Goal: Task Accomplishment & Management: Manage account settings

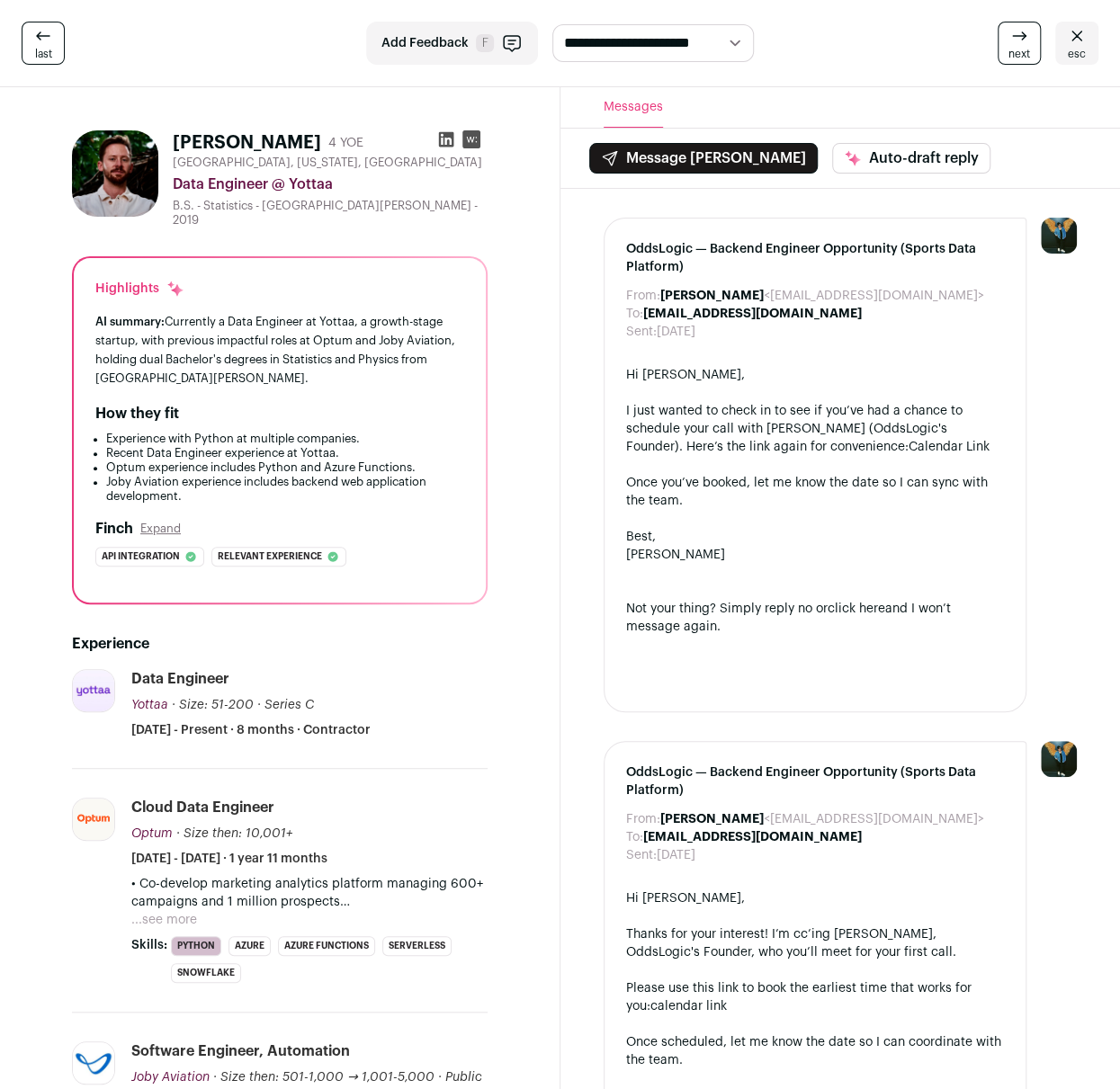
click at [448, 143] on icon at bounding box center [445, 140] width 15 height 15
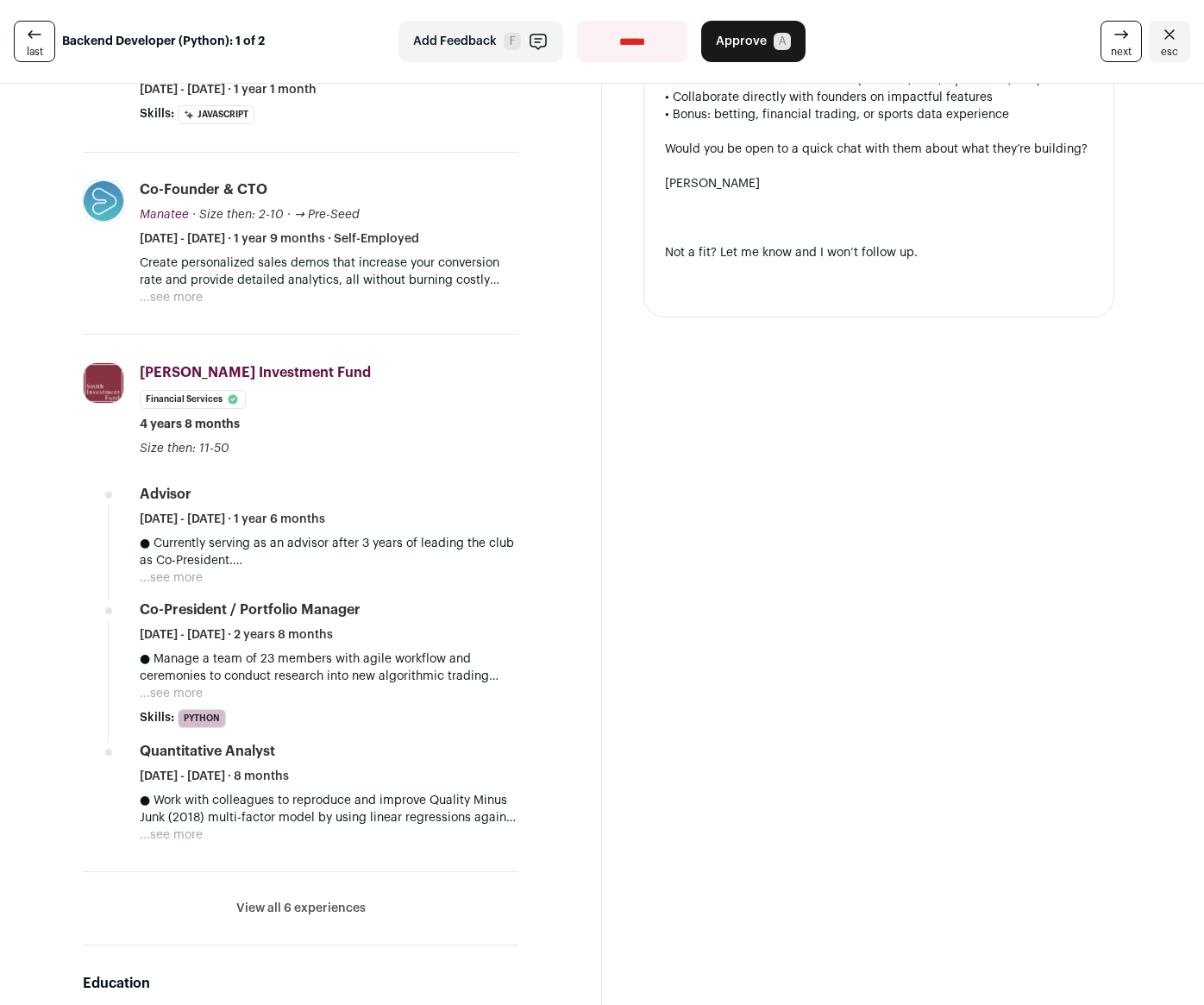
scroll to position [345, 0]
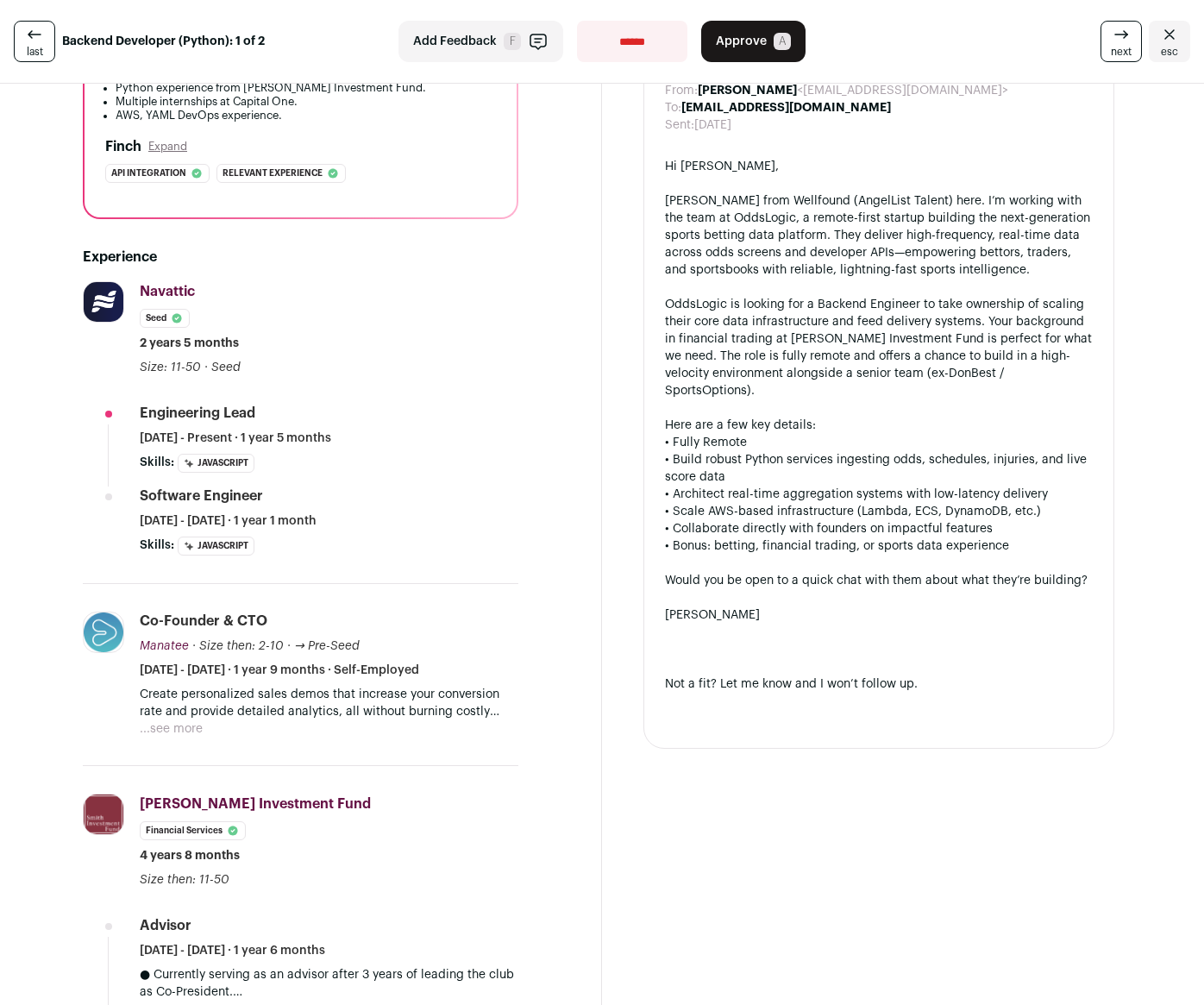
click at [199, 720] on button "...see more" at bounding box center [171, 729] width 63 height 18
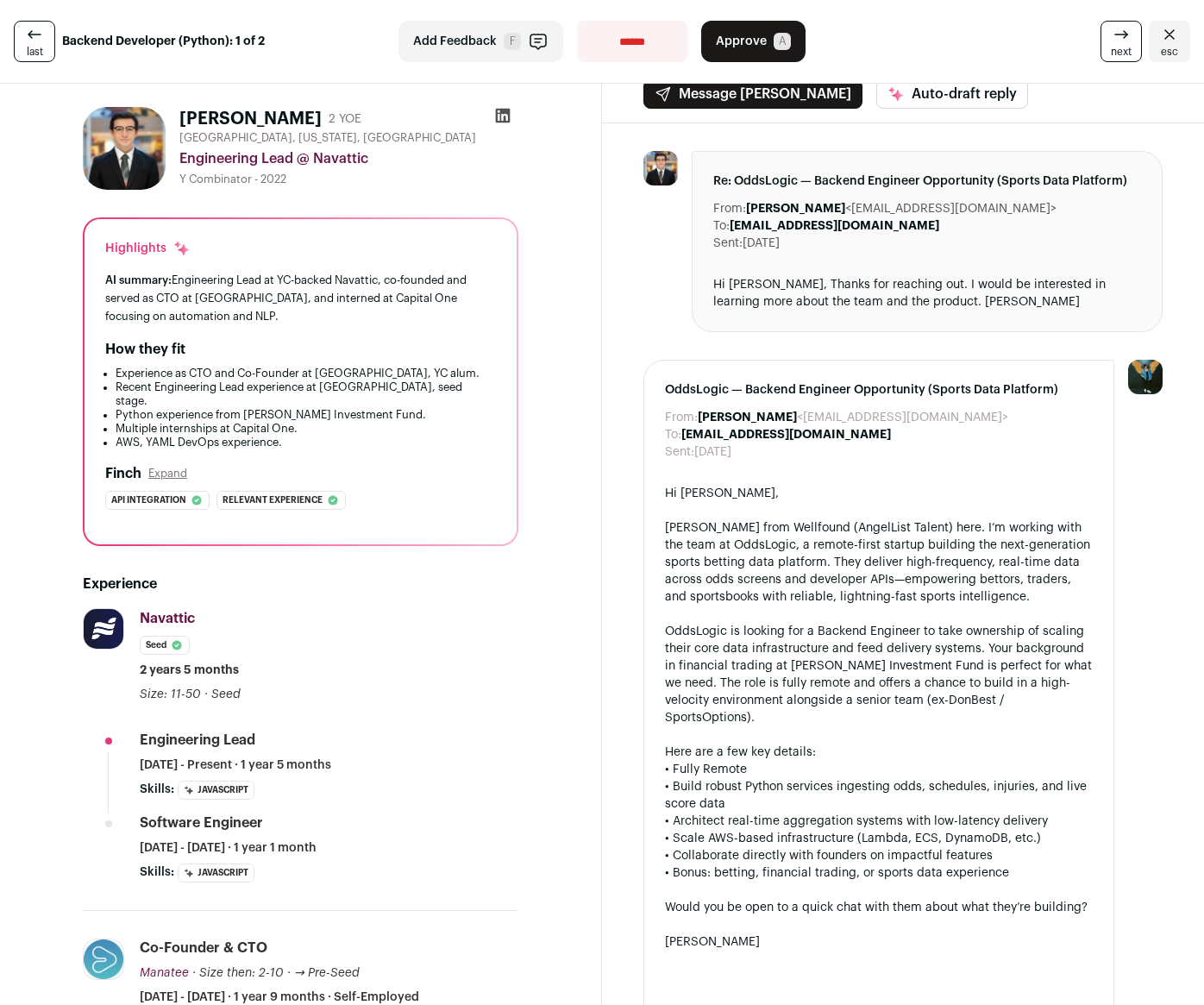
scroll to position [0, 0]
